Goal: Find specific page/section: Find specific page/section

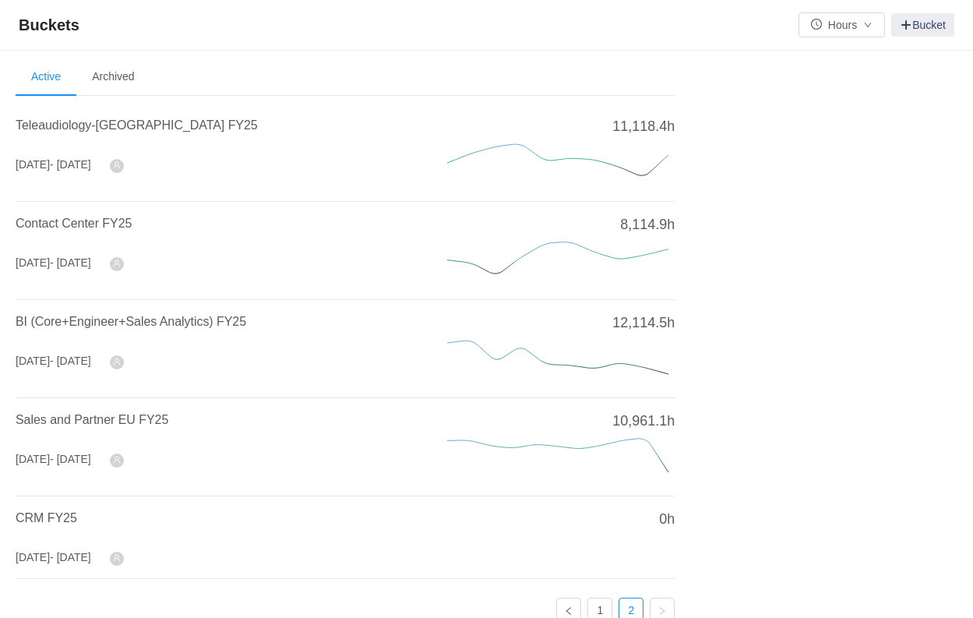
scroll to position [77, 0]
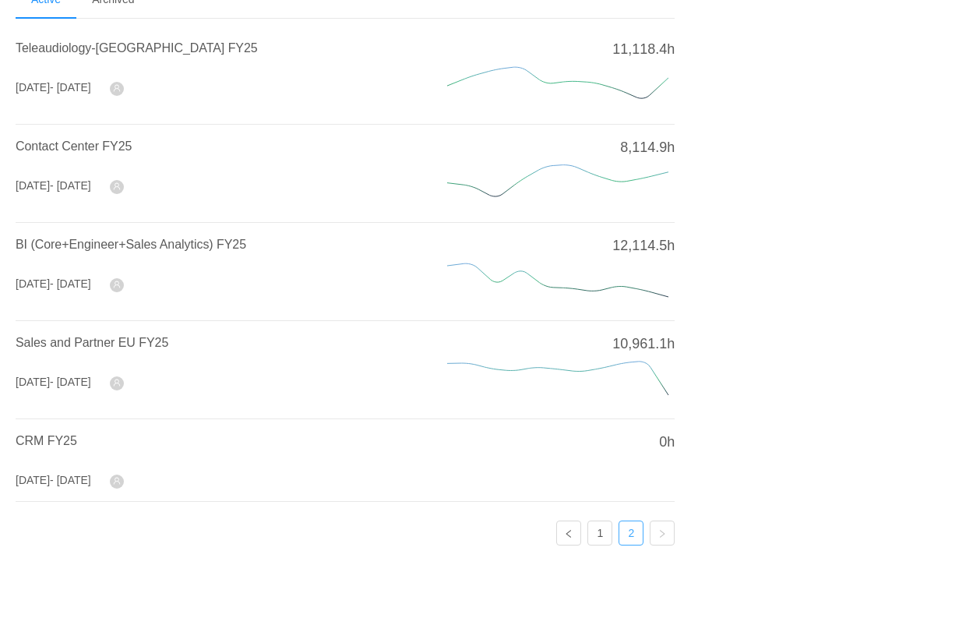
click at [633, 531] on link "2" at bounding box center [630, 532] width 23 height 23
click at [626, 521] on link "2" at bounding box center [630, 532] width 23 height 23
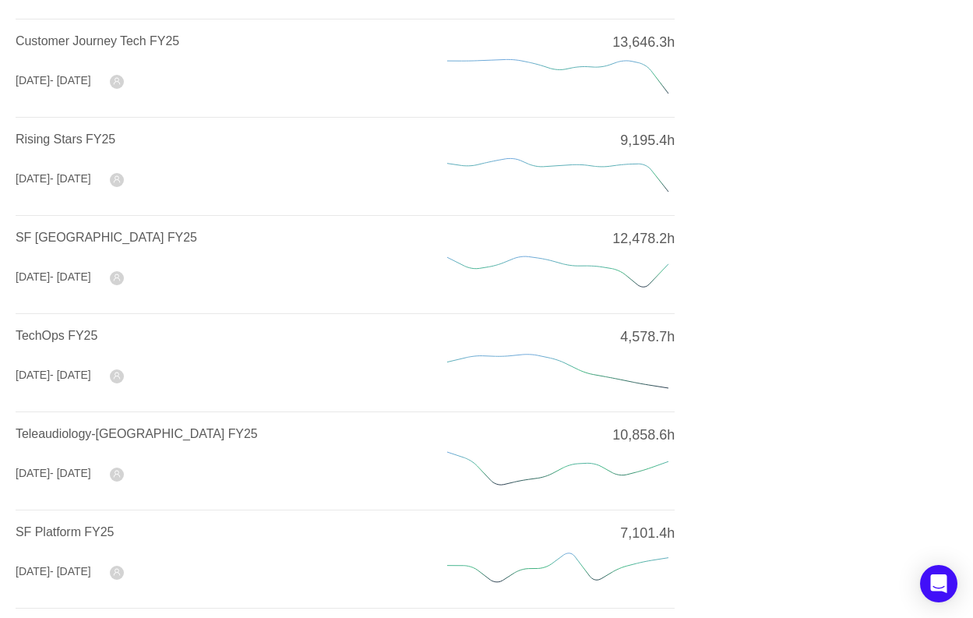
scroll to position [578, 0]
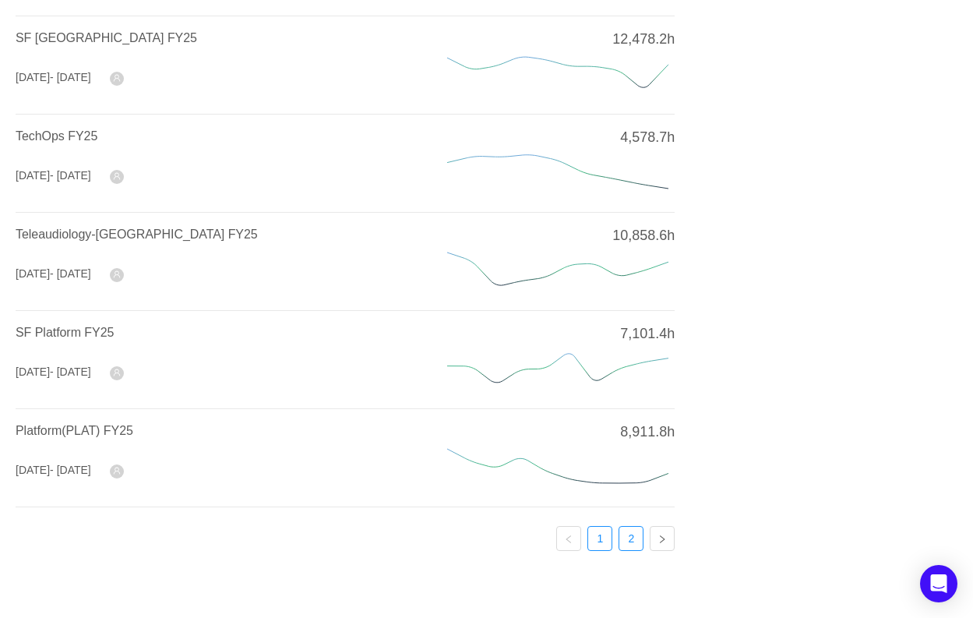
click at [637, 535] on link "2" at bounding box center [630, 538] width 23 height 23
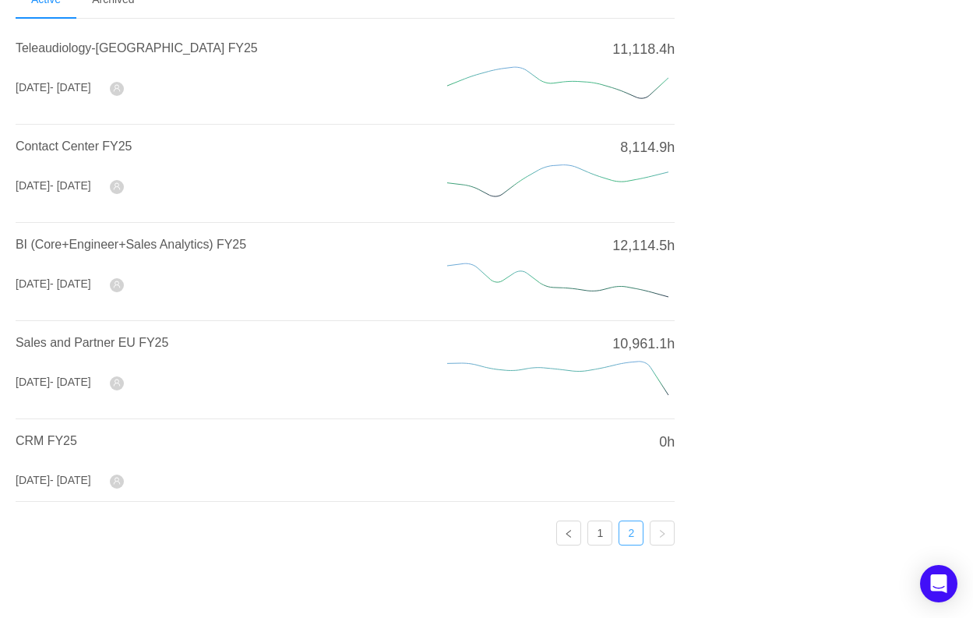
scroll to position [0, 0]
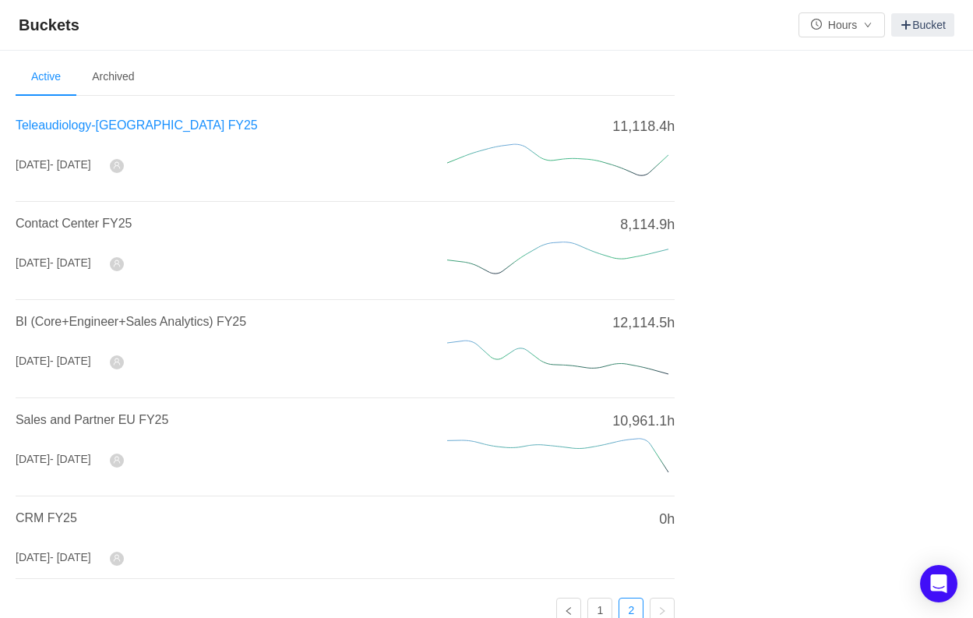
click at [104, 127] on span "Teleaudiology-[GEOGRAPHIC_DATA] FY25" at bounding box center [137, 124] width 242 height 13
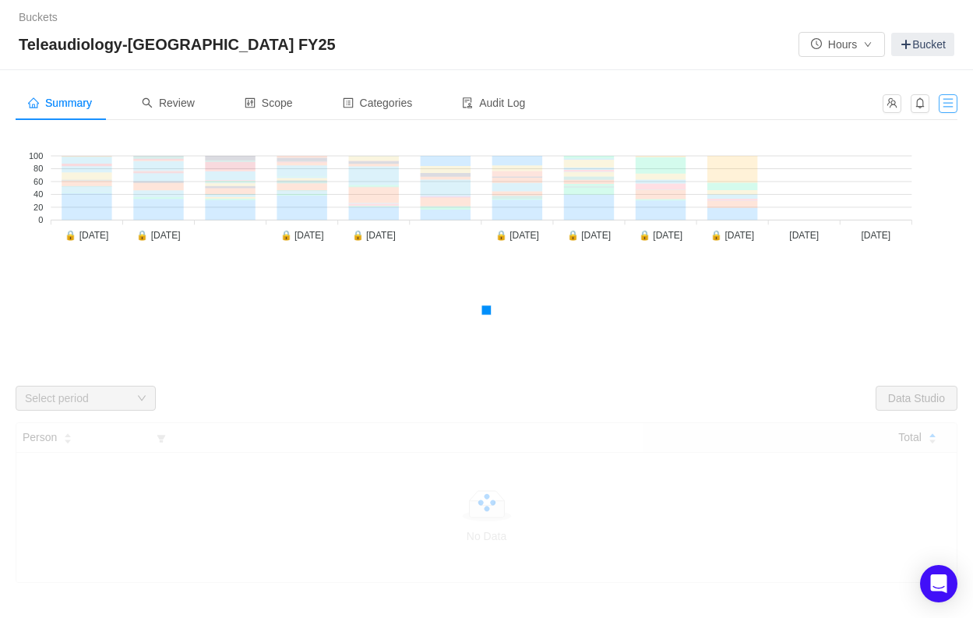
click at [953, 110] on button "button" at bounding box center [948, 103] width 19 height 19
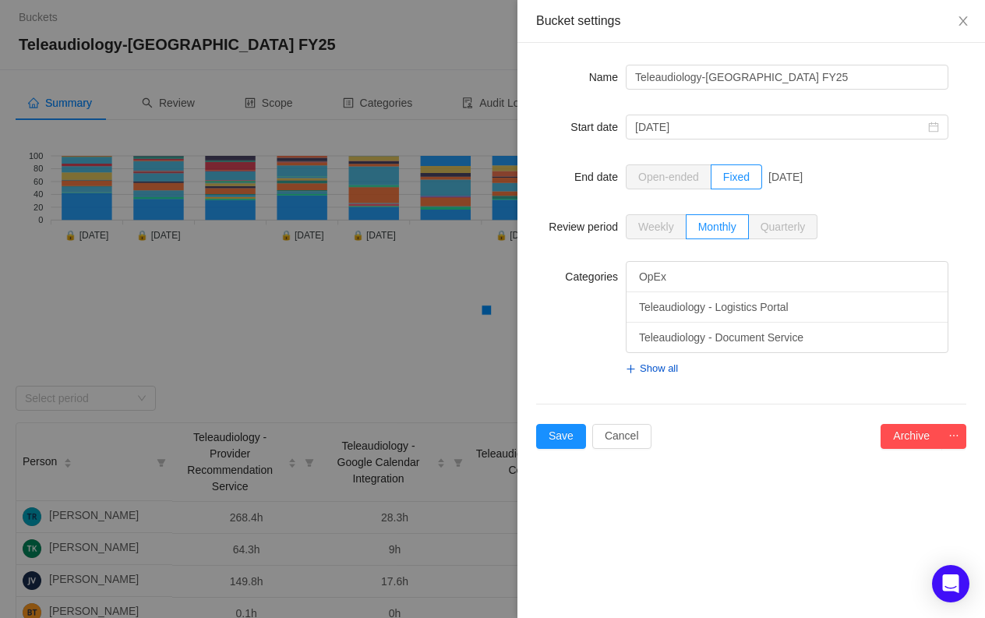
click at [966, 19] on div "Bucket settings" at bounding box center [751, 20] width 430 height 17
click at [446, 38] on div at bounding box center [492, 309] width 985 height 618
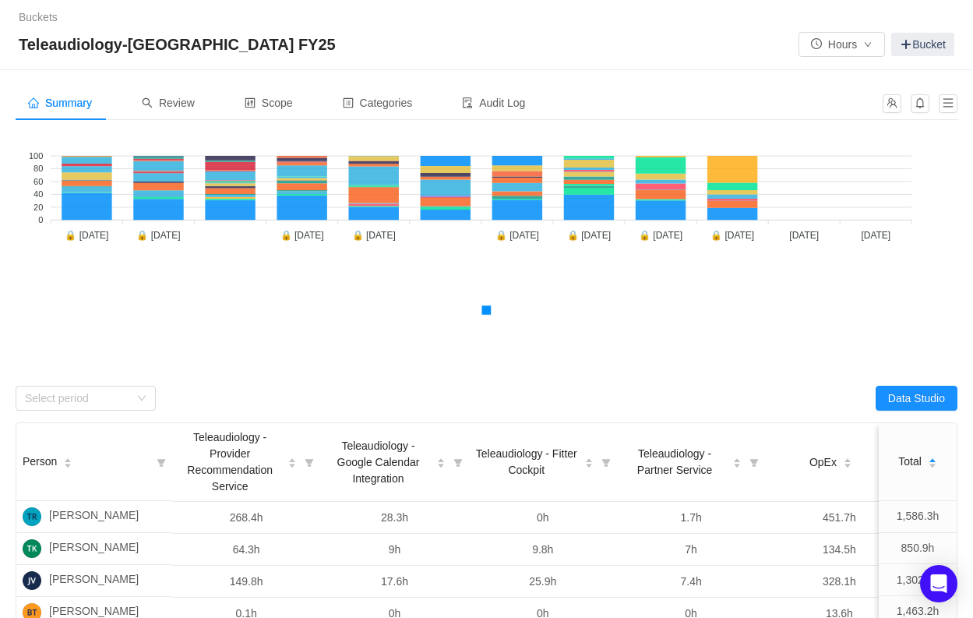
click at [938, 97] on div at bounding box center [915, 103] width 84 height 35
click at [946, 103] on button "button" at bounding box center [948, 103] width 19 height 19
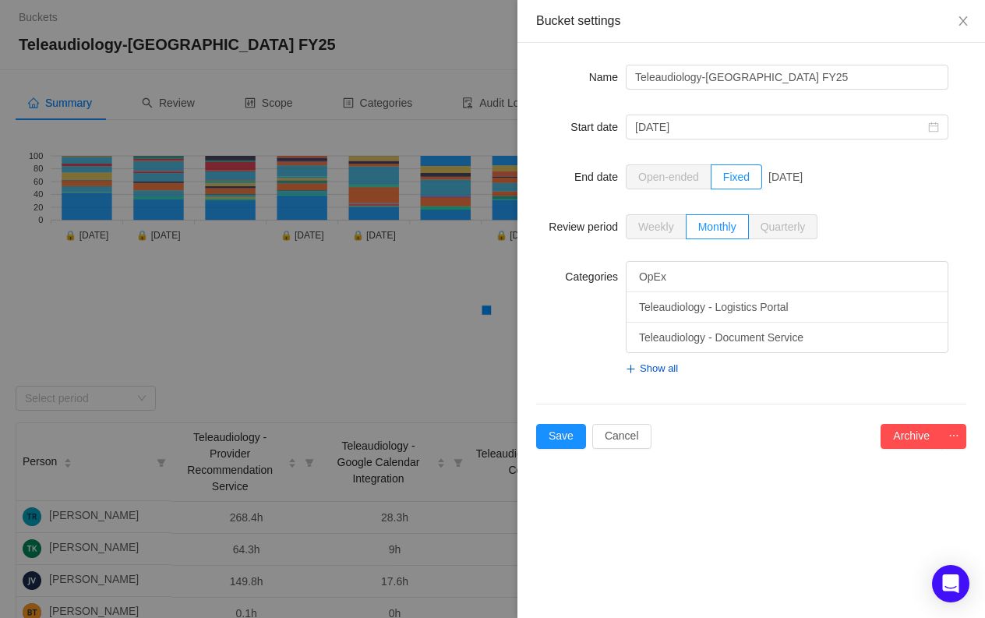
click at [365, 7] on div at bounding box center [492, 309] width 985 height 618
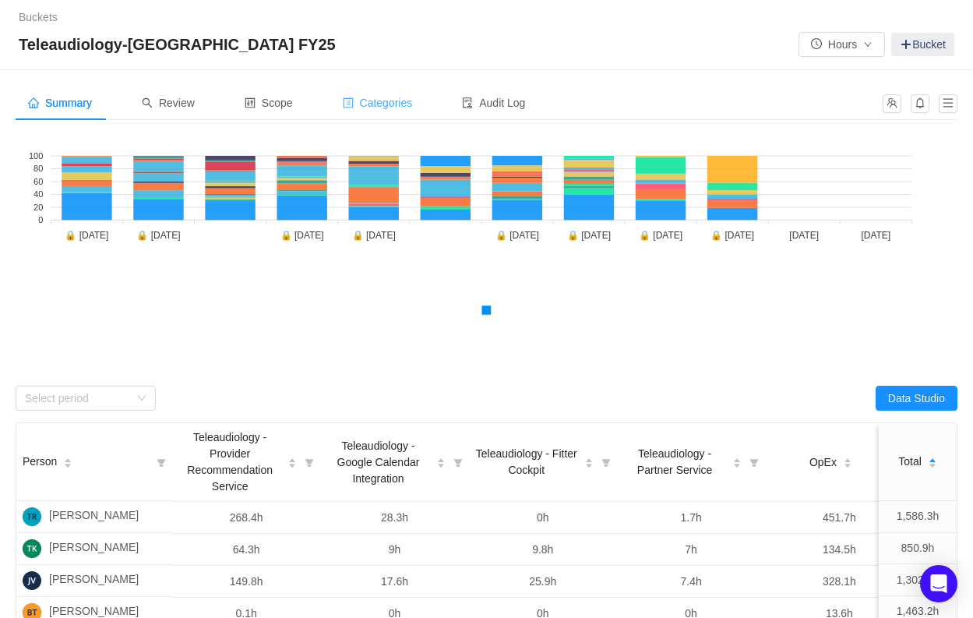
click at [383, 104] on span "Categories" at bounding box center [378, 103] width 70 height 12
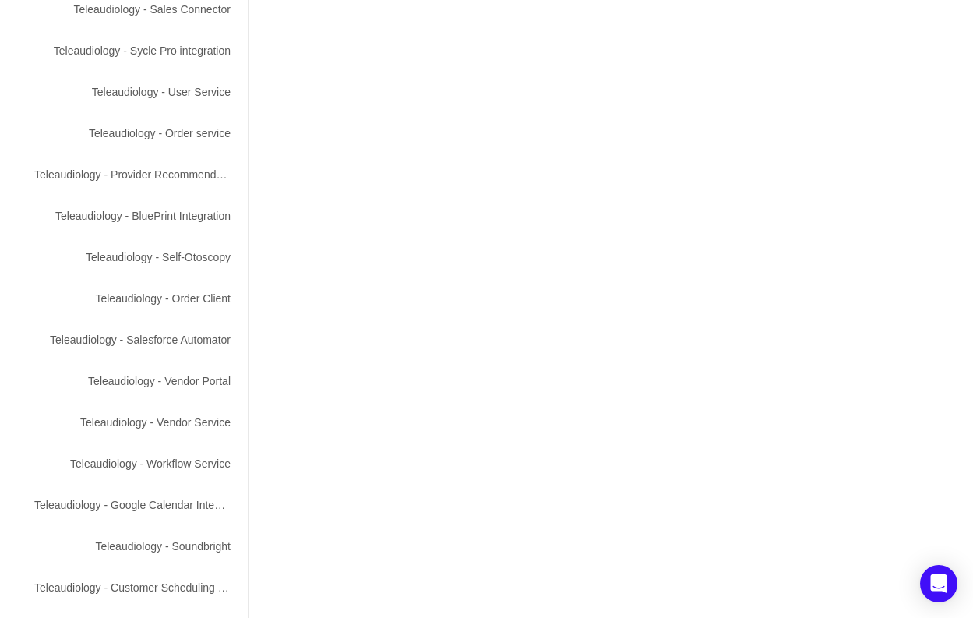
scroll to position [2155, 0]
